Goal: Navigation & Orientation: Find specific page/section

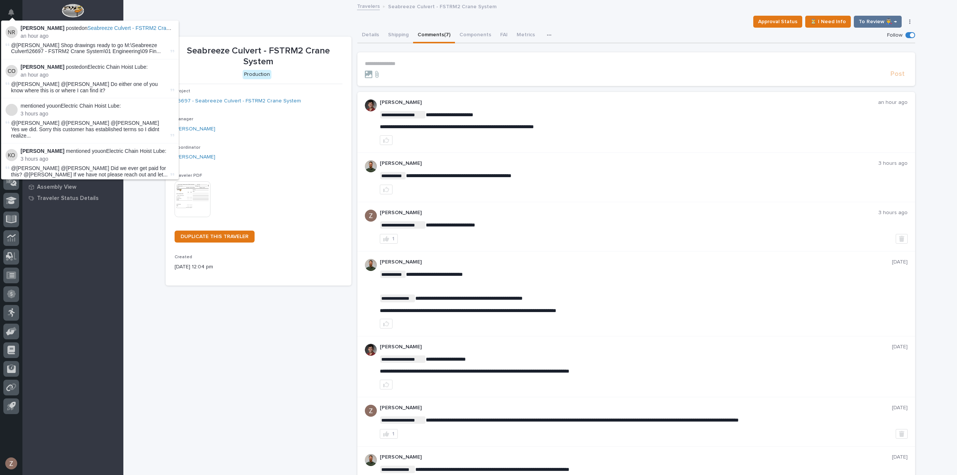
click at [544, 232] on div "**********" at bounding box center [644, 227] width 528 height 34
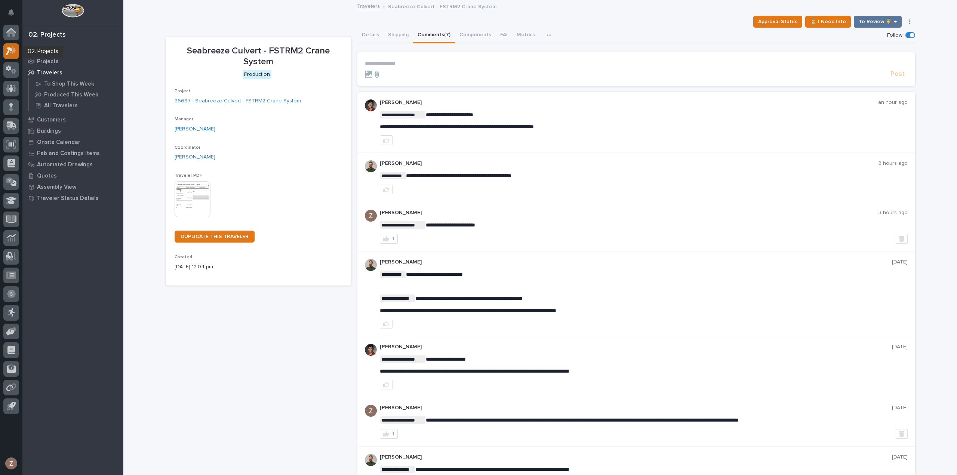
click at [10, 47] on icon at bounding box center [11, 51] width 11 height 9
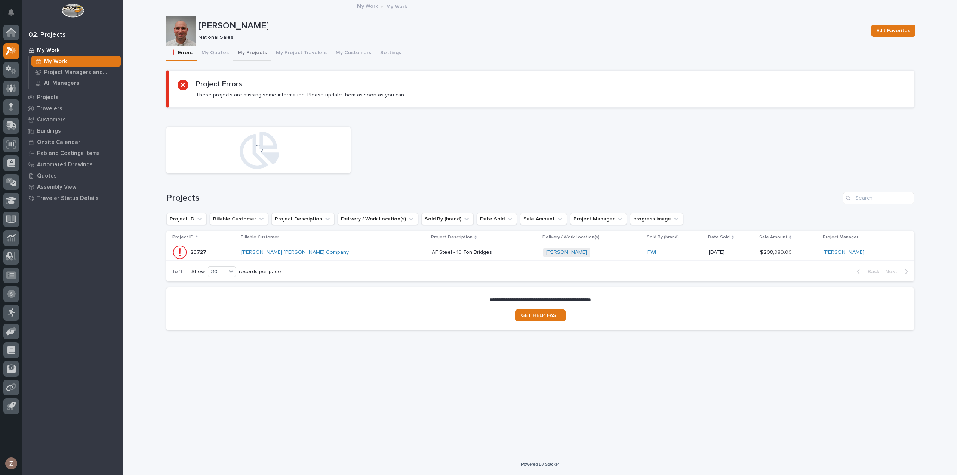
click at [255, 49] on button "My Projects" at bounding box center [252, 54] width 38 height 16
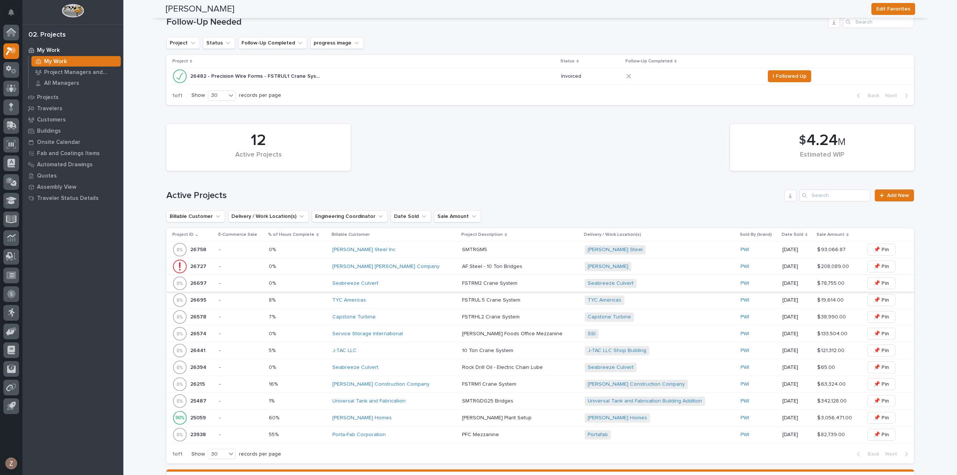
scroll to position [187, 0]
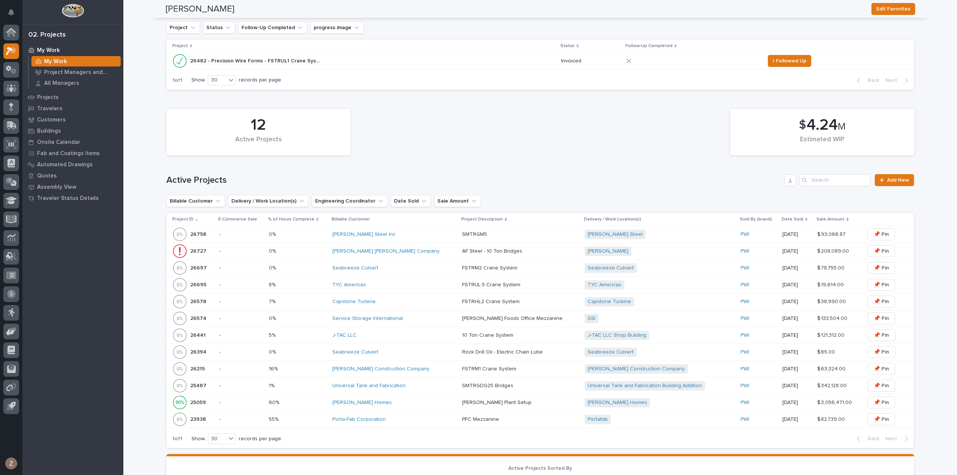
click at [413, 351] on div "Seabreeze Culvert" at bounding box center [394, 352] width 124 height 6
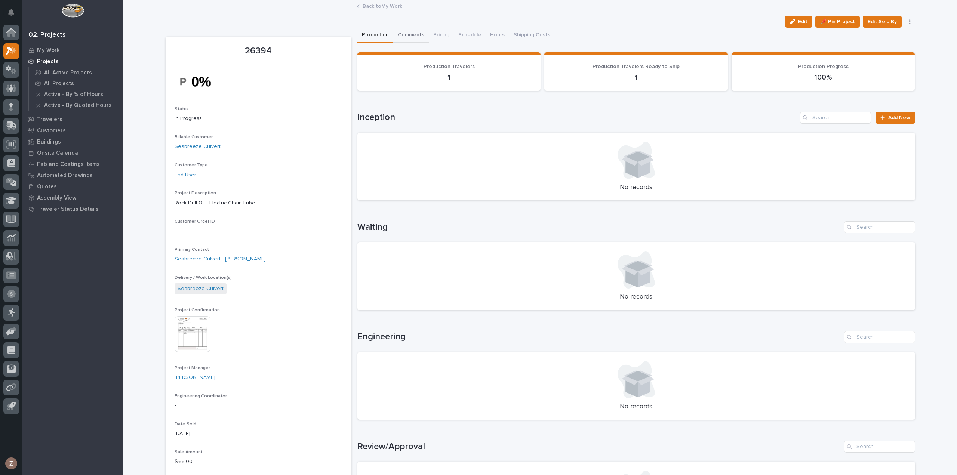
click at [413, 33] on button "Comments" at bounding box center [411, 36] width 36 height 16
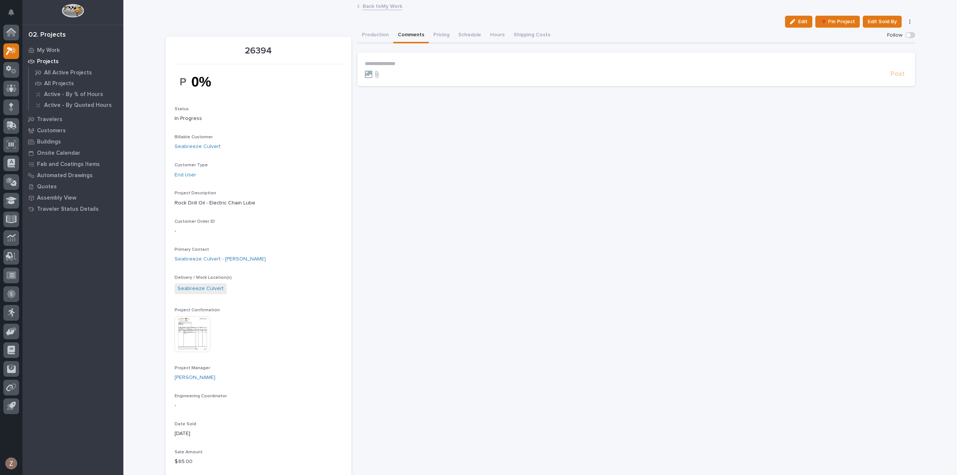
click at [374, 38] on button "Production" at bounding box center [375, 36] width 36 height 16
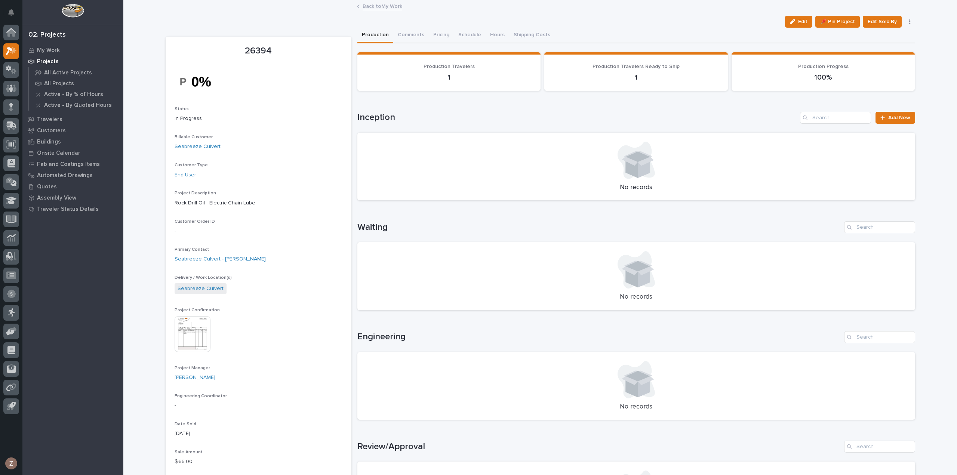
scroll to position [224, 0]
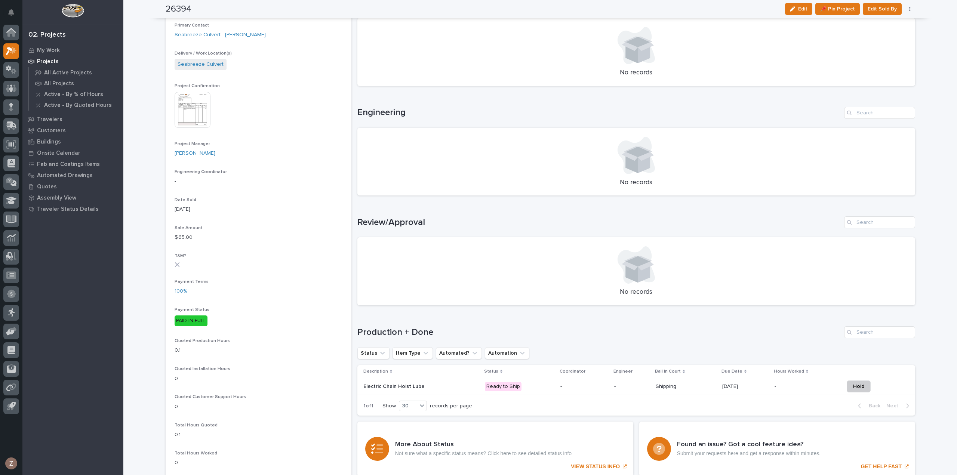
click at [560, 391] on div "-" at bounding box center [584, 387] width 48 height 12
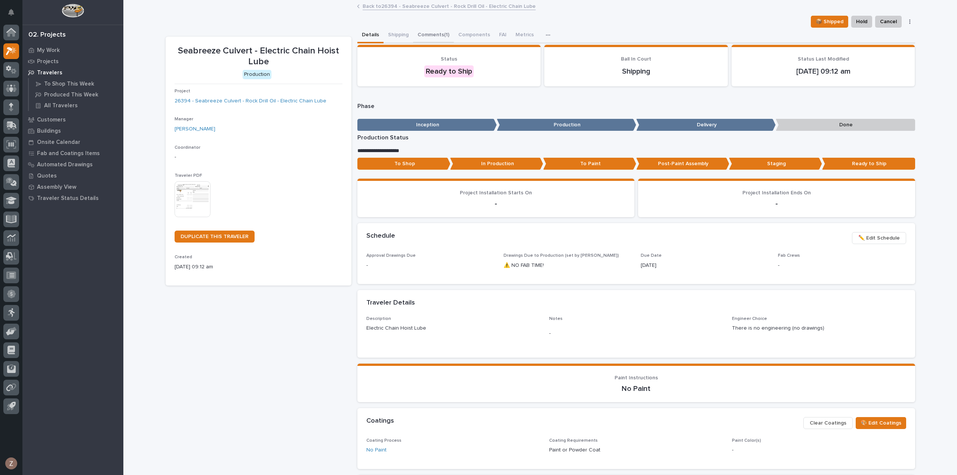
click at [425, 37] on button "Comments (1)" at bounding box center [433, 36] width 41 height 16
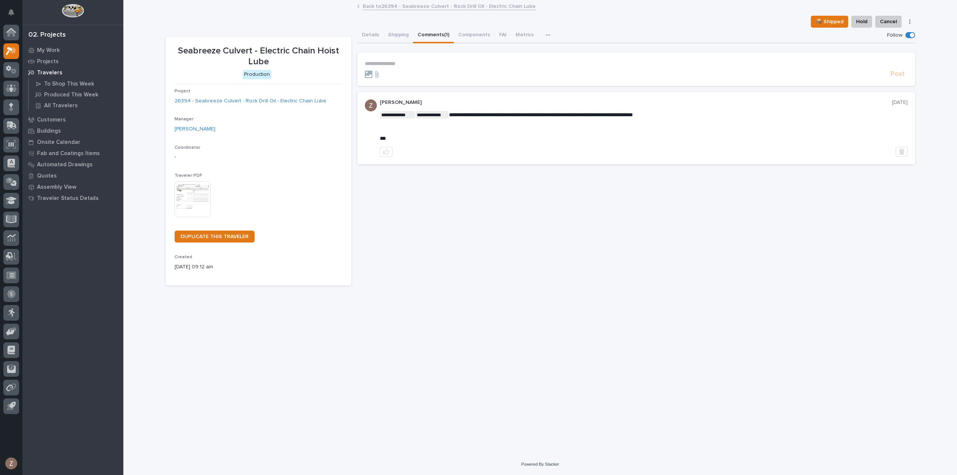
click at [446, 8] on link "Back to 26394 - Seabreeze Culvert - Rock Drill Oil - Electric Chain Lube" at bounding box center [449, 5] width 173 height 9
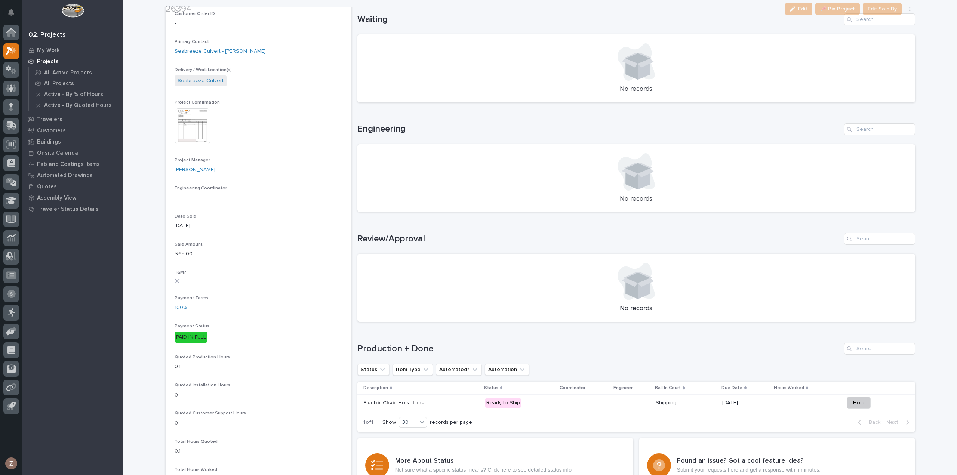
scroll to position [262, 0]
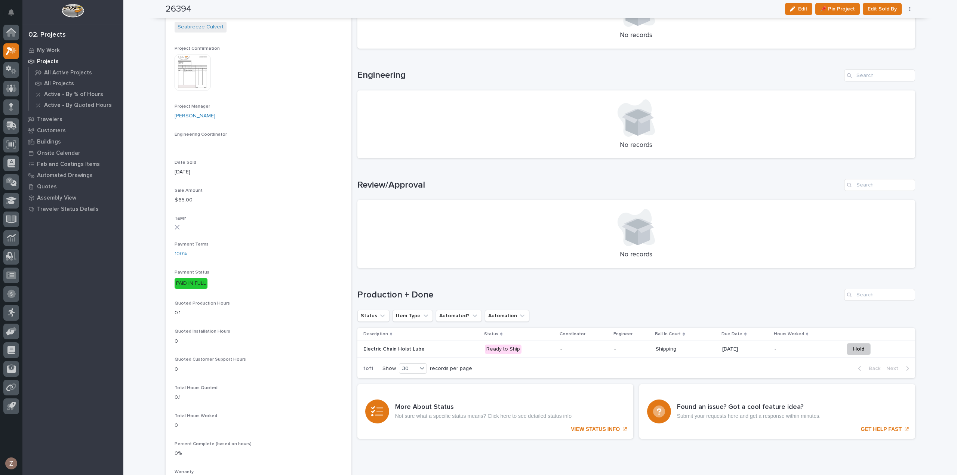
click at [576, 351] on p "-" at bounding box center [584, 349] width 48 height 6
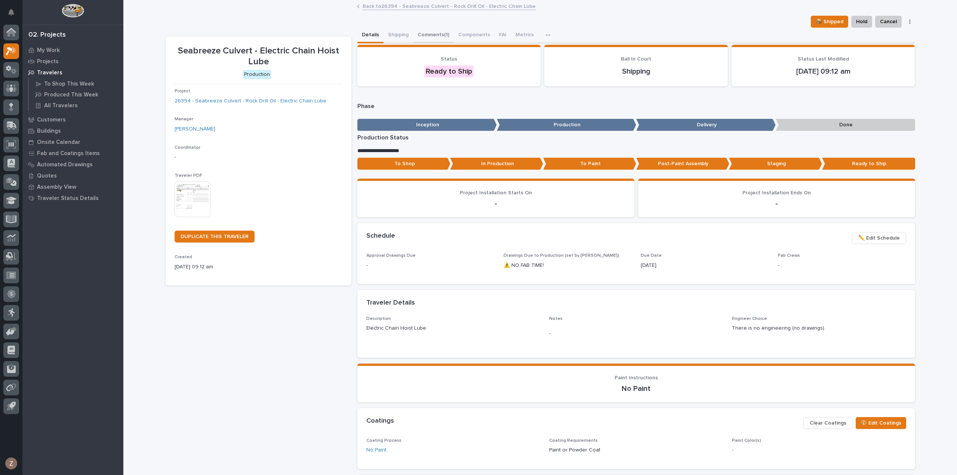
click at [429, 33] on button "Comments (1)" at bounding box center [433, 36] width 41 height 16
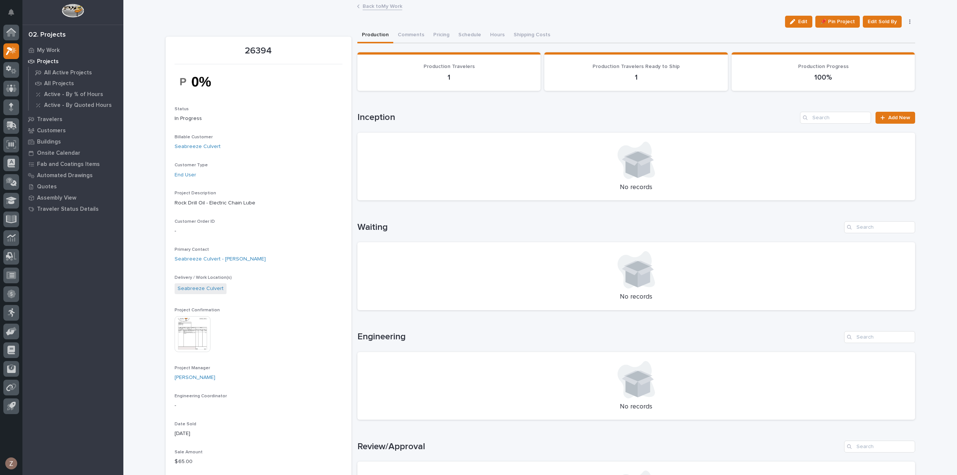
click at [376, 3] on link "Back to My Work" at bounding box center [383, 5] width 40 height 9
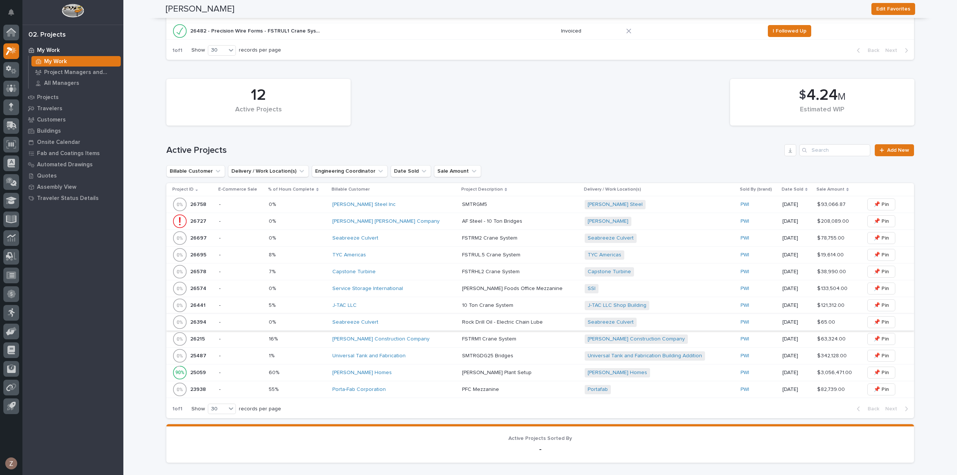
scroll to position [187, 0]
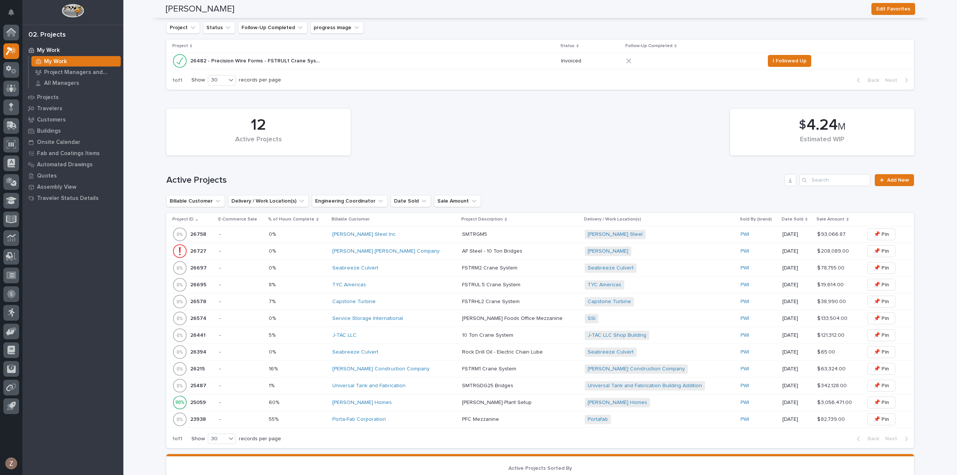
click at [526, 352] on p at bounding box center [520, 352] width 116 height 6
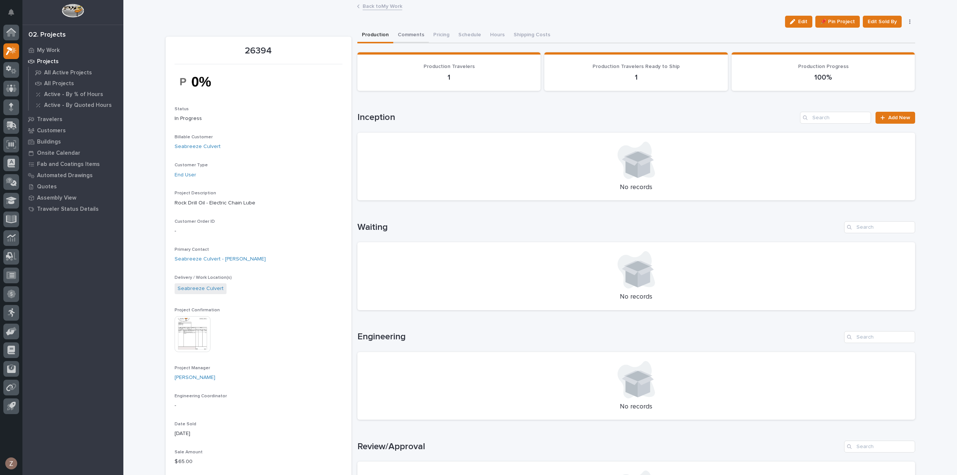
click at [408, 31] on button "Comments" at bounding box center [411, 36] width 36 height 16
